Goal: Information Seeking & Learning: Learn about a topic

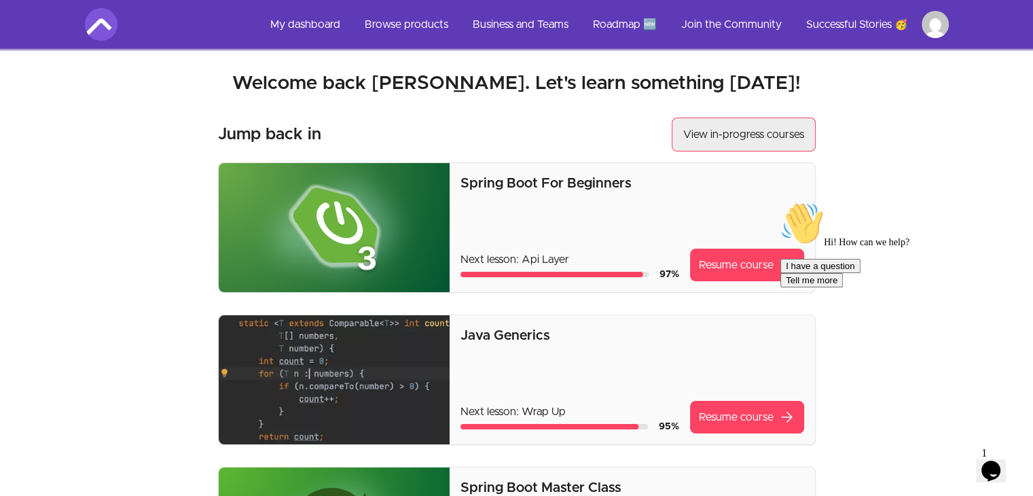
click at [731, 129] on button "View in-progress courses" at bounding box center [744, 134] width 144 height 34
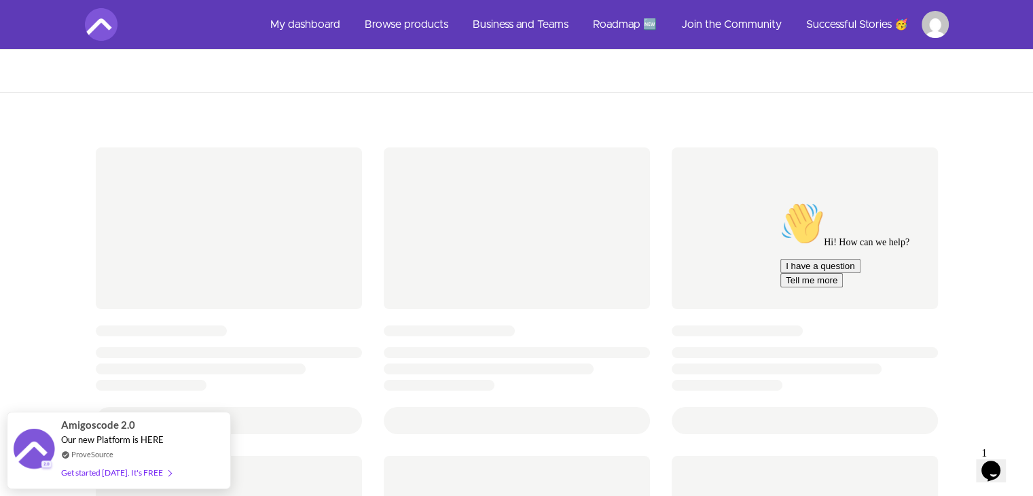
click at [780, 202] on icon "Chat attention grabber" at bounding box center [780, 202] width 0 height 0
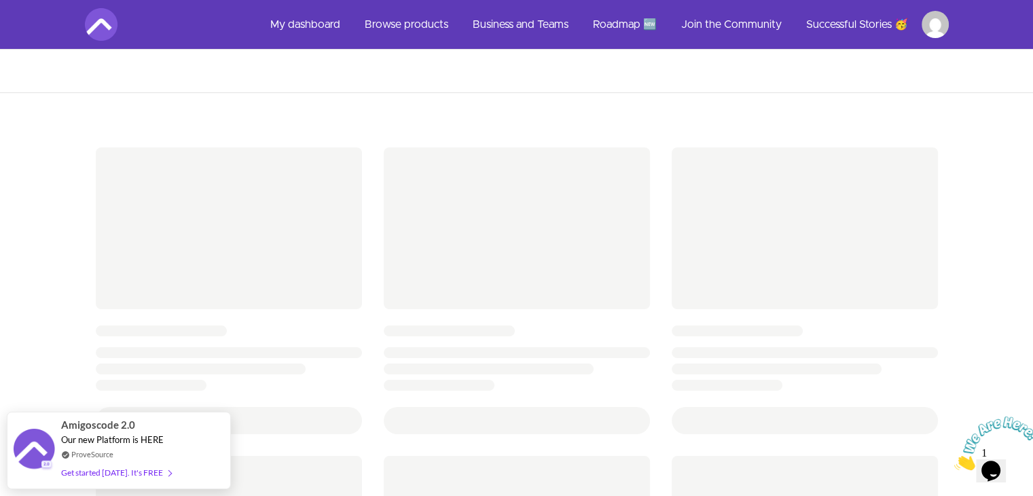
click at [1027, 419] on div at bounding box center [990, 443] width 73 height 54
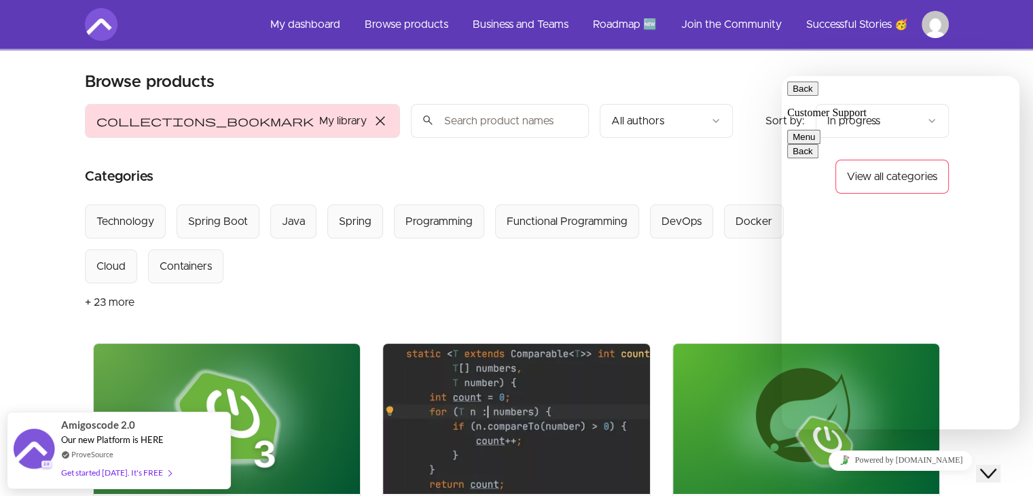
click at [697, 110] on div "collections_bookmark My library close Sort by: import_export In progress search…" at bounding box center [409, 121] width 648 height 34
click at [990, 465] on icon "Close Chat This icon closes the chat window." at bounding box center [988, 473] width 16 height 16
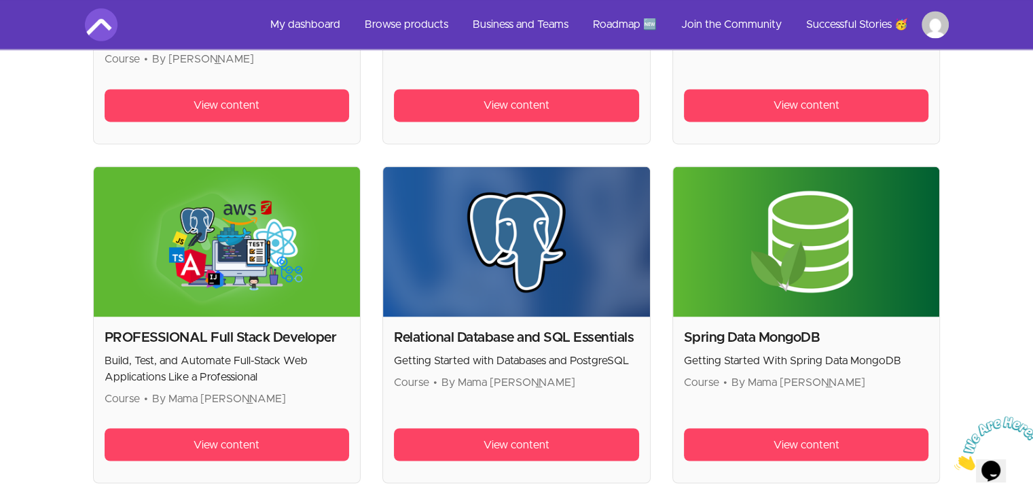
scroll to position [2309, 0]
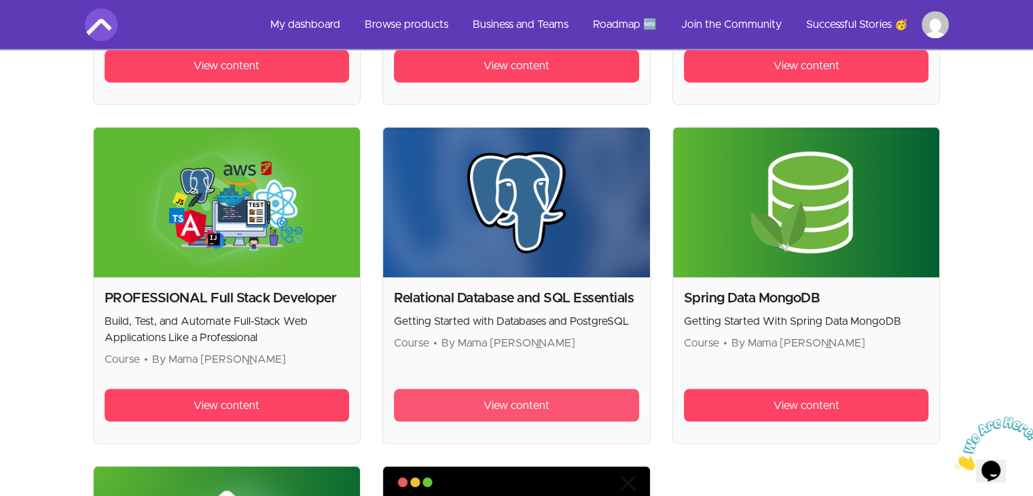
click at [507, 398] on span "View content" at bounding box center [517, 405] width 66 height 16
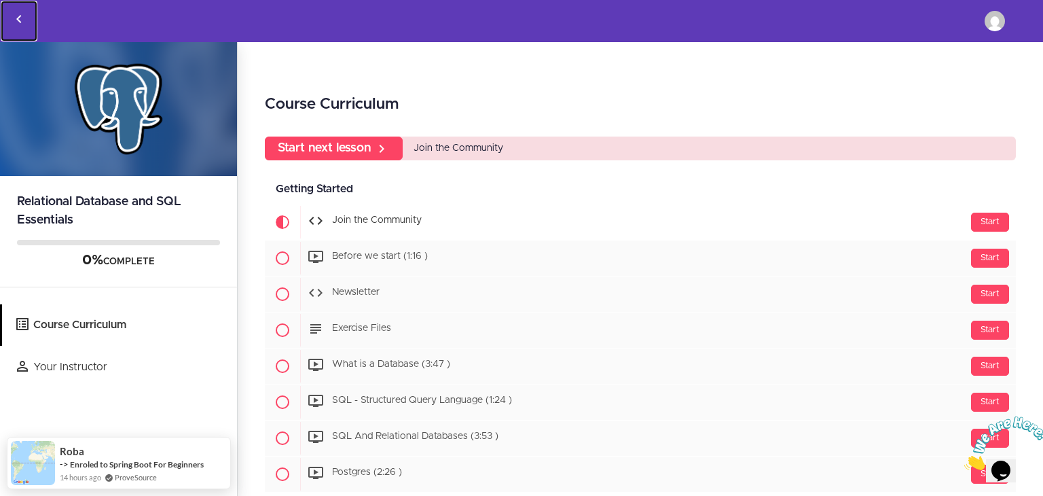
click at [29, 21] on link "Back to courses" at bounding box center [19, 21] width 37 height 41
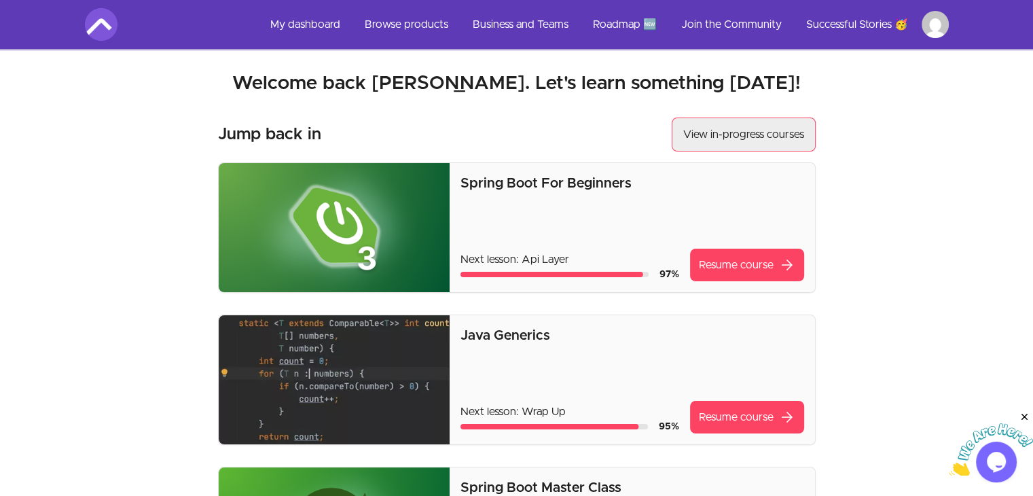
click at [727, 145] on button "View in-progress courses" at bounding box center [744, 134] width 144 height 34
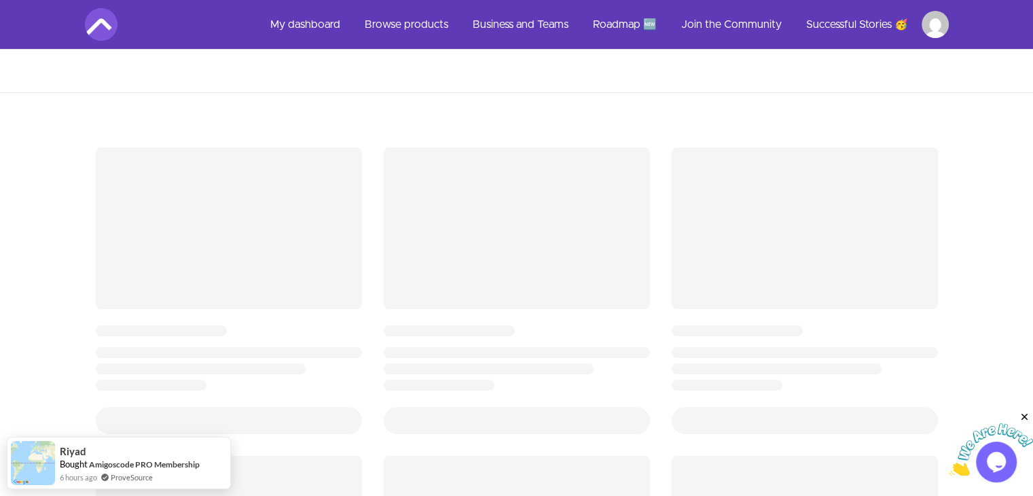
drag, startPoint x: 1022, startPoint y: 412, endPoint x: 1971, endPoint y: 823, distance: 1034.4
click at [1022, 412] on icon "Close" at bounding box center [1024, 417] width 12 height 12
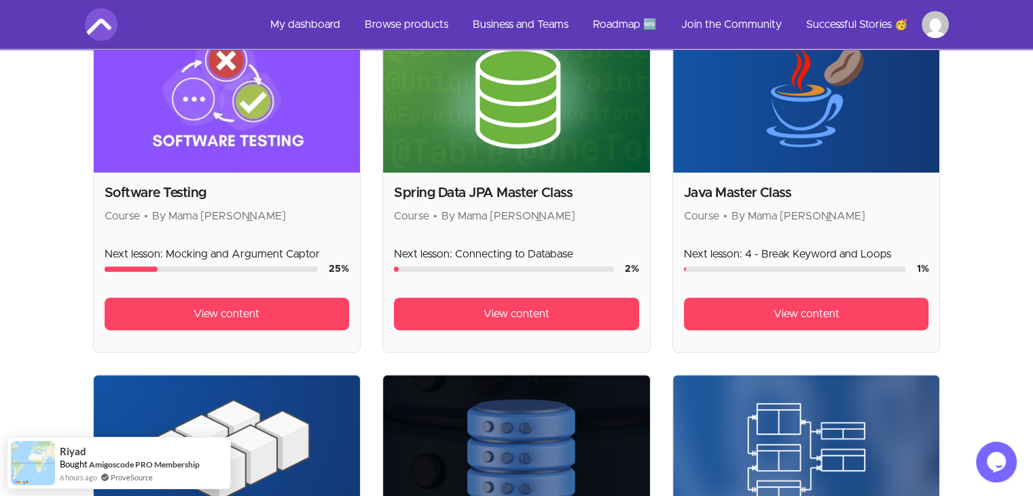
scroll to position [679, 0]
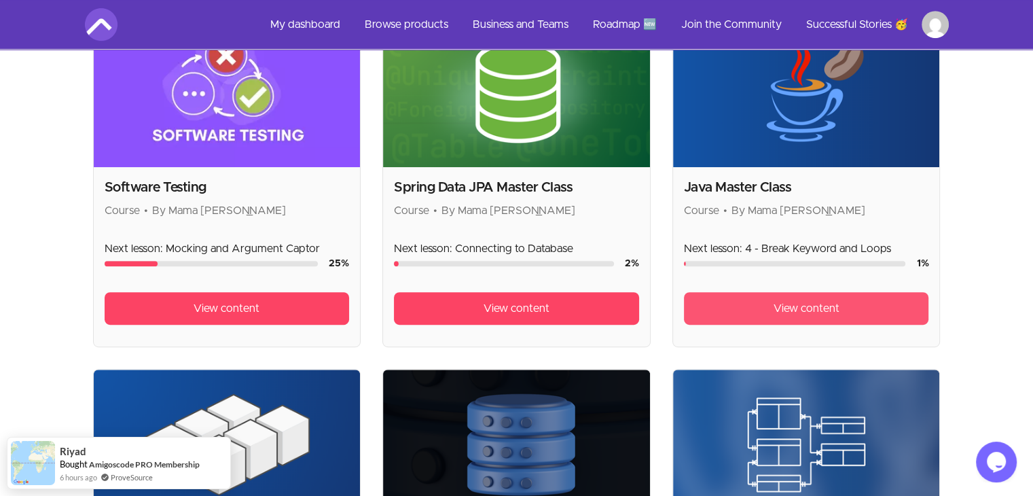
drag, startPoint x: 815, startPoint y: 307, endPoint x: 790, endPoint y: 304, distance: 24.7
click at [815, 307] on span "View content" at bounding box center [806, 308] width 66 height 16
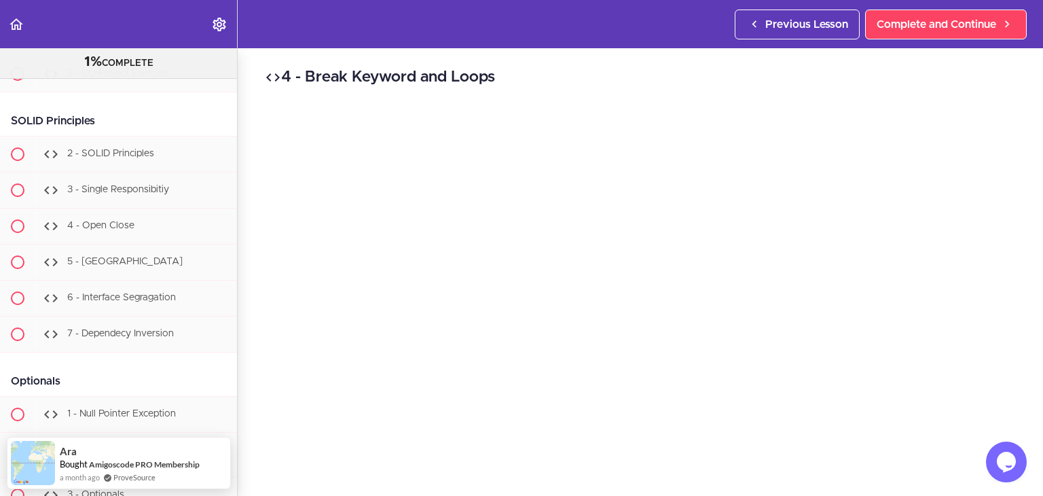
scroll to position [9136, 0]
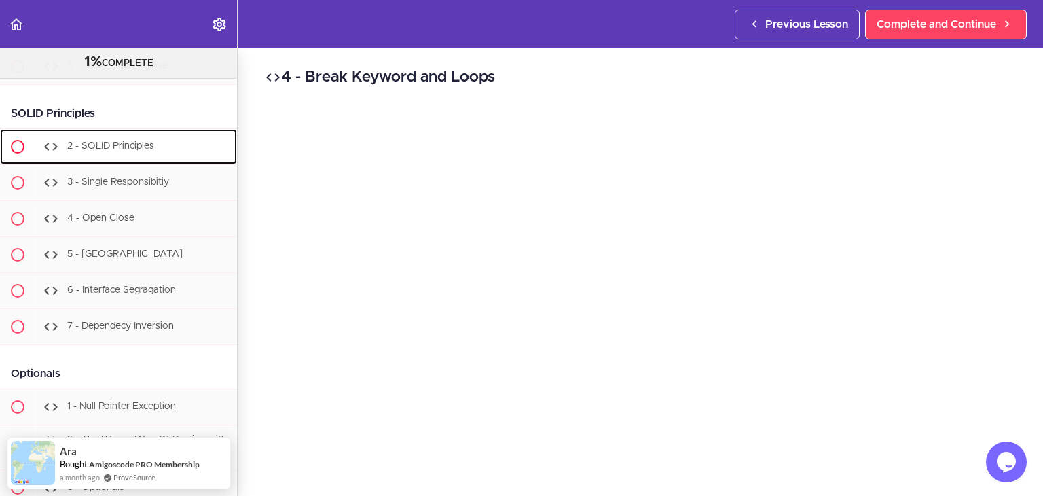
click at [146, 151] on span "2 - SOLID Principles" at bounding box center [110, 146] width 87 height 10
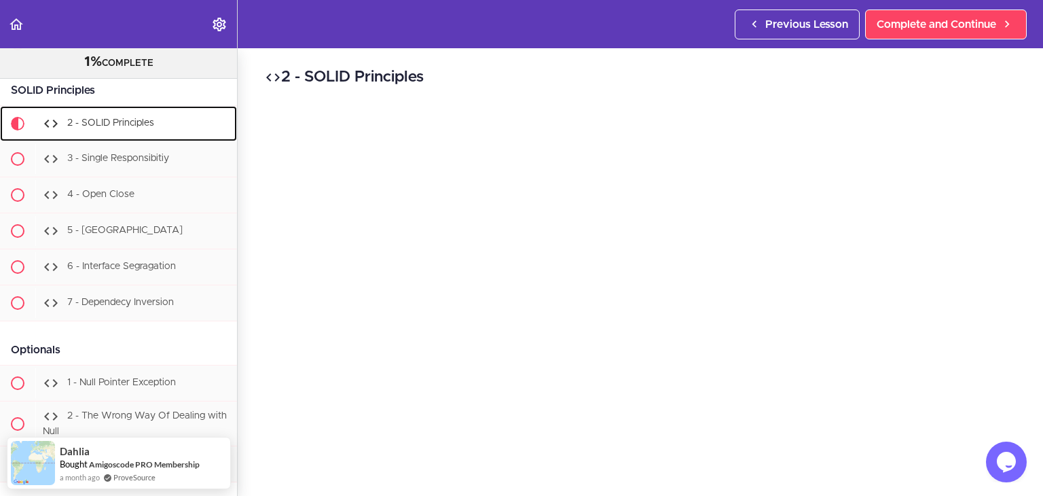
scroll to position [9127, 0]
